Goal: Communication & Community: Answer question/provide support

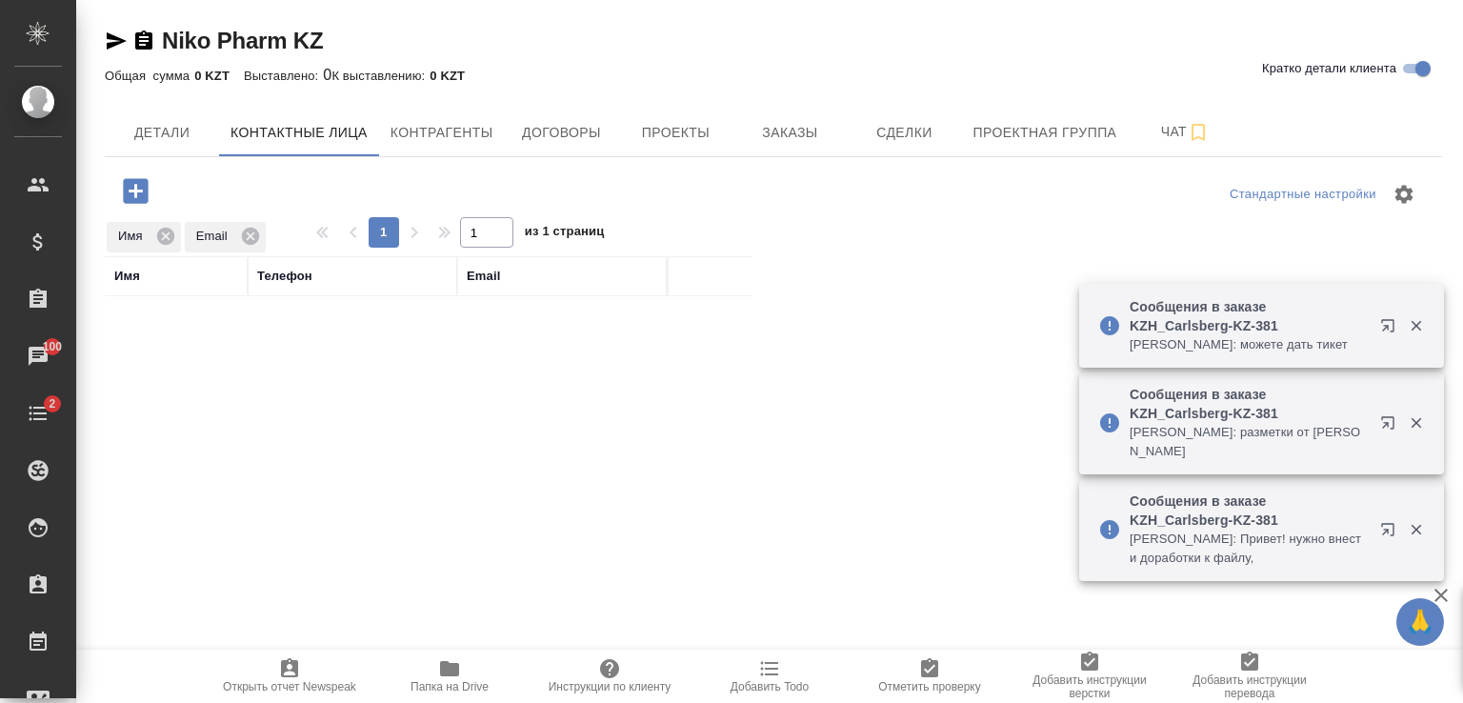
select select "RU"
click at [240, 235] on icon at bounding box center [250, 236] width 21 height 21
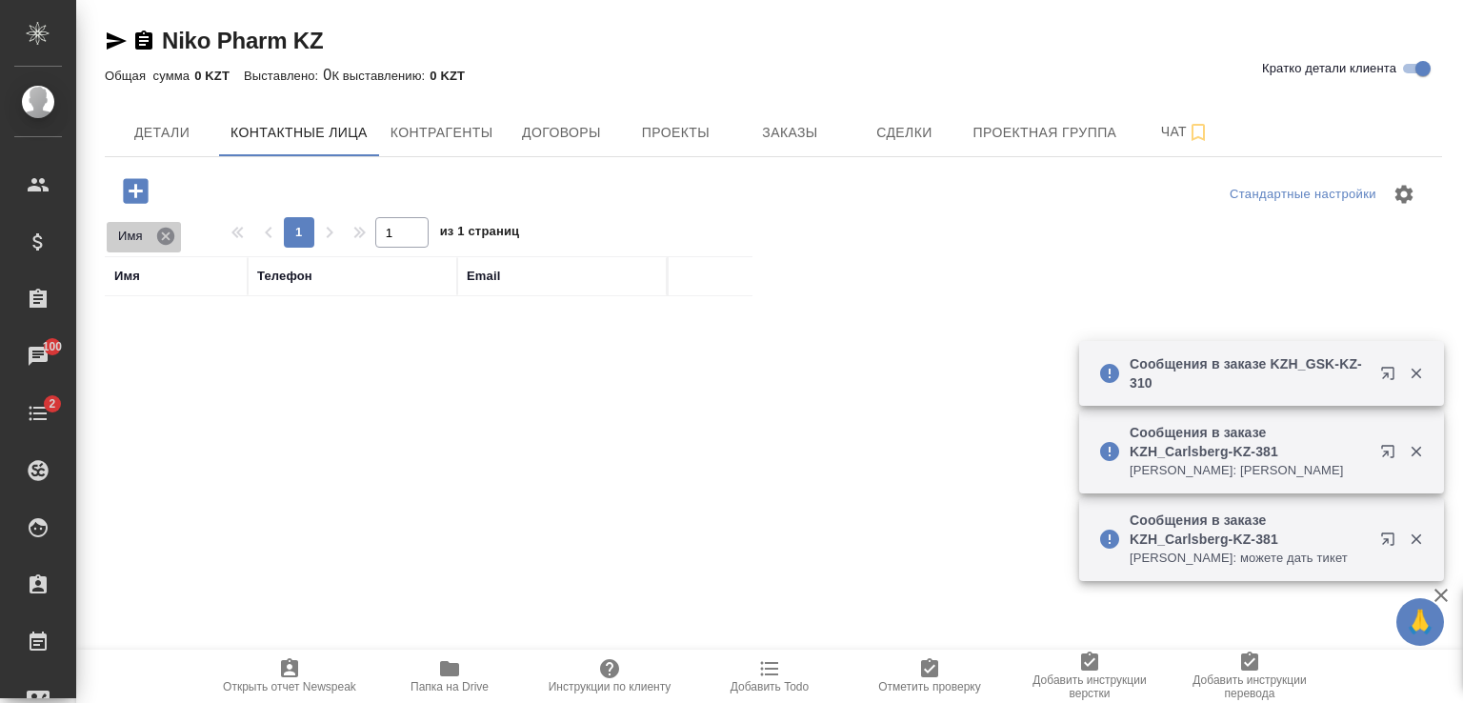
click at [162, 237] on icon at bounding box center [165, 235] width 17 height 17
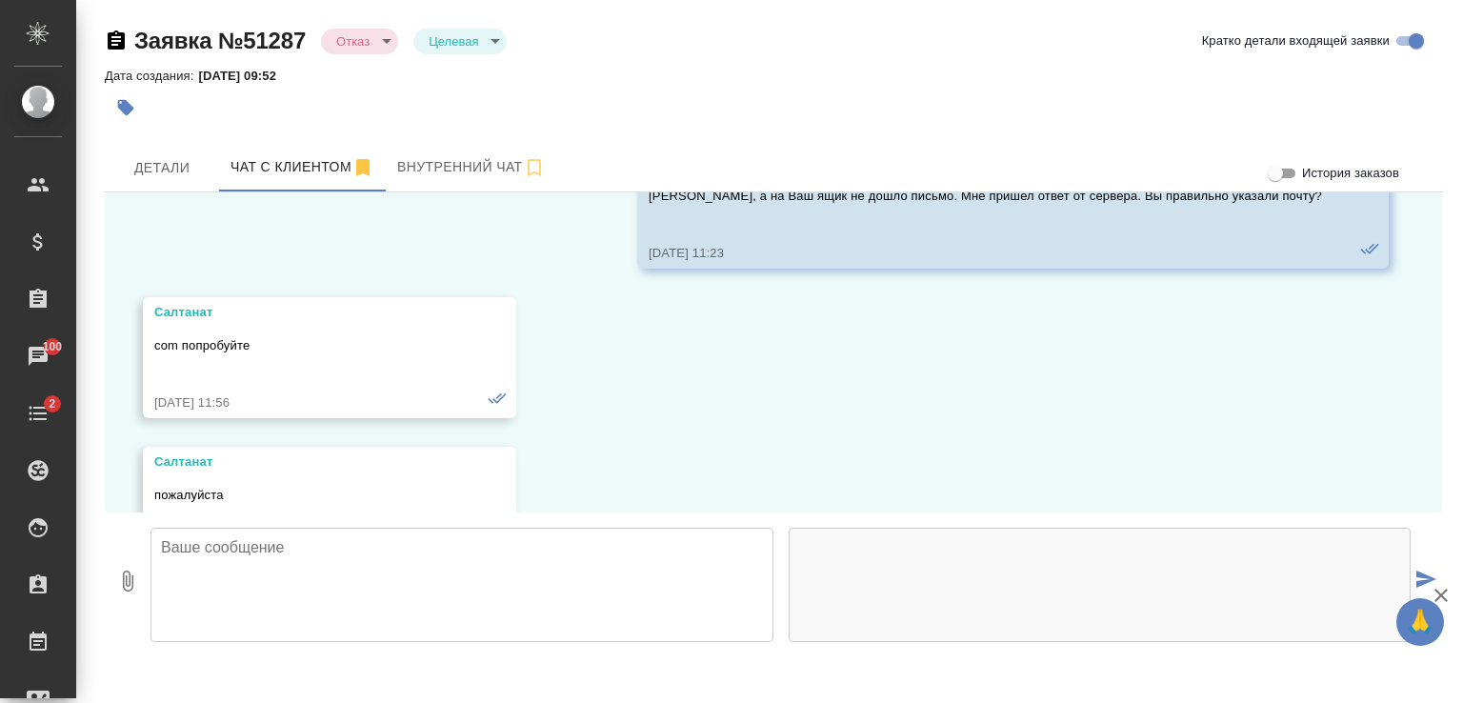
scroll to position [6355, 0]
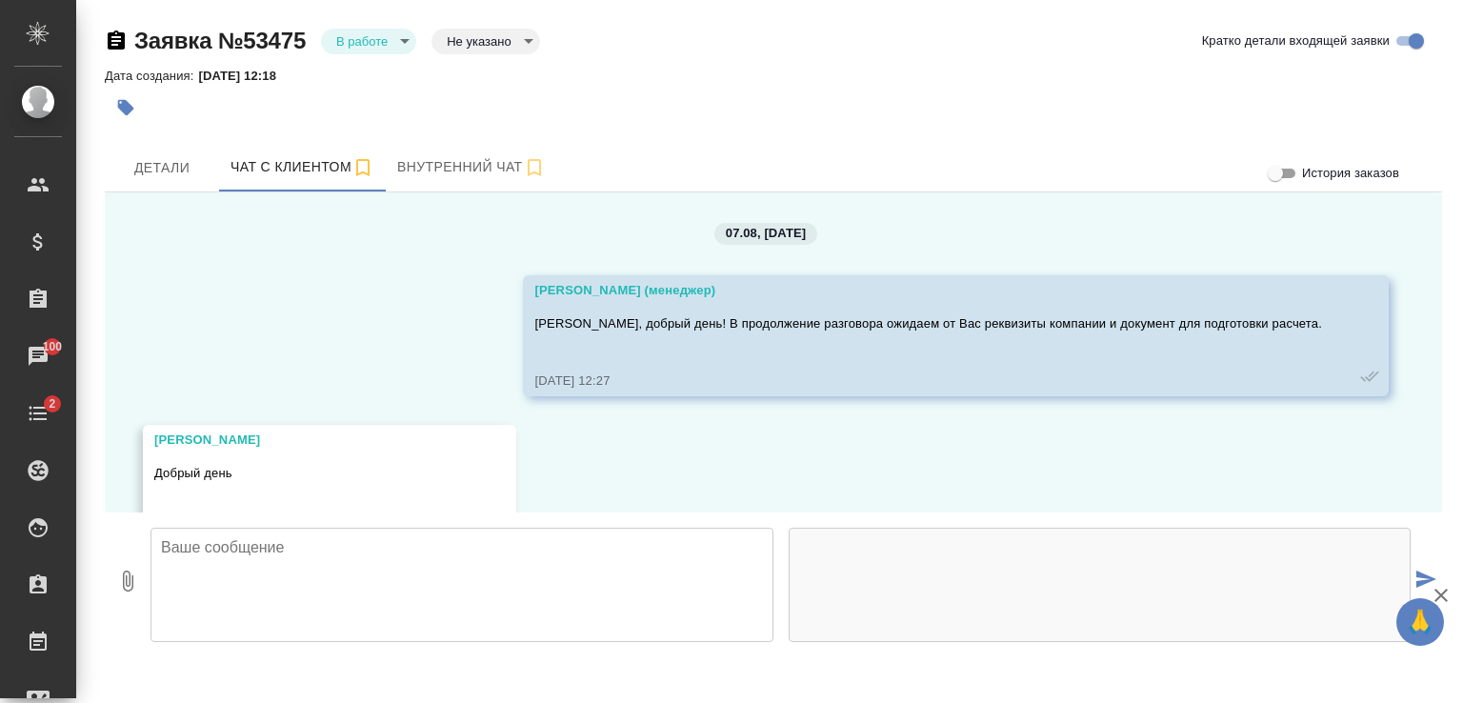
scroll to position [5999, 0]
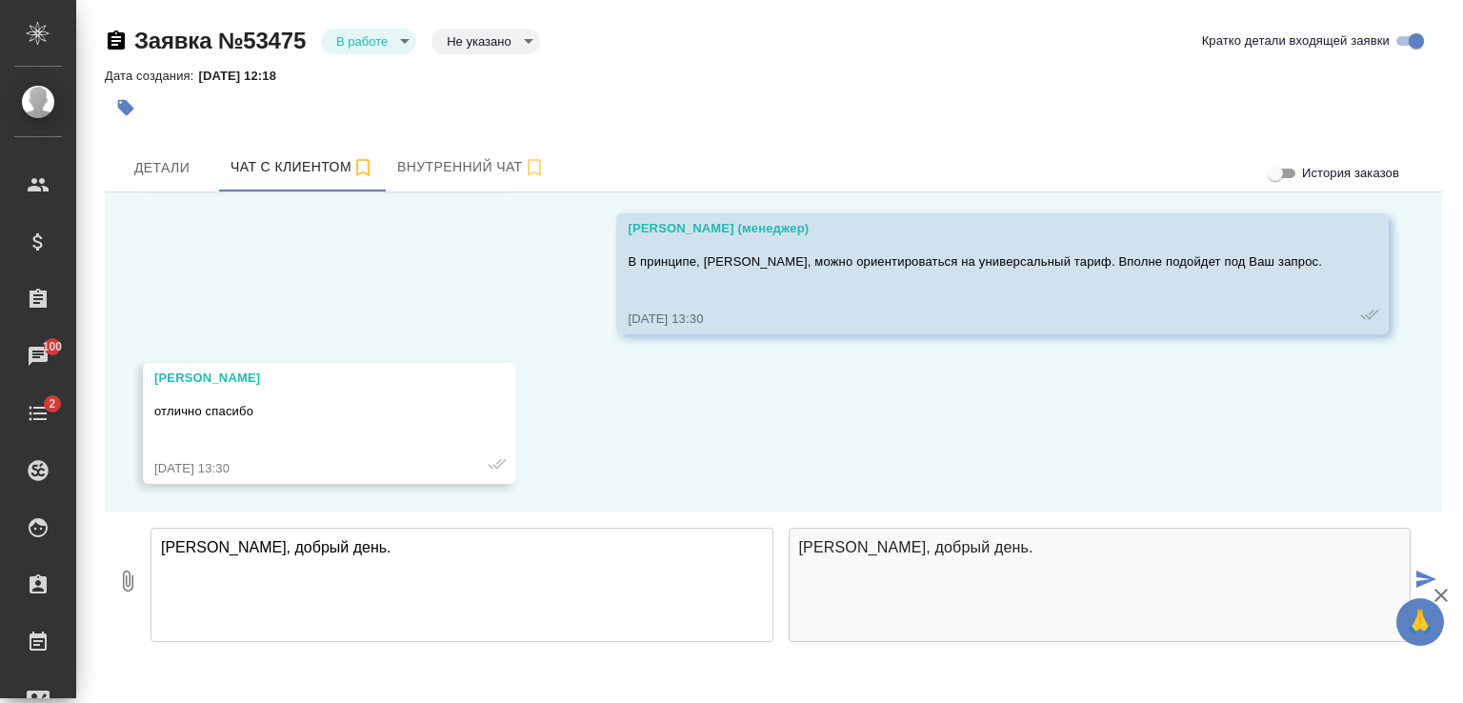
type textarea "[PERSON_NAME], добрый день."
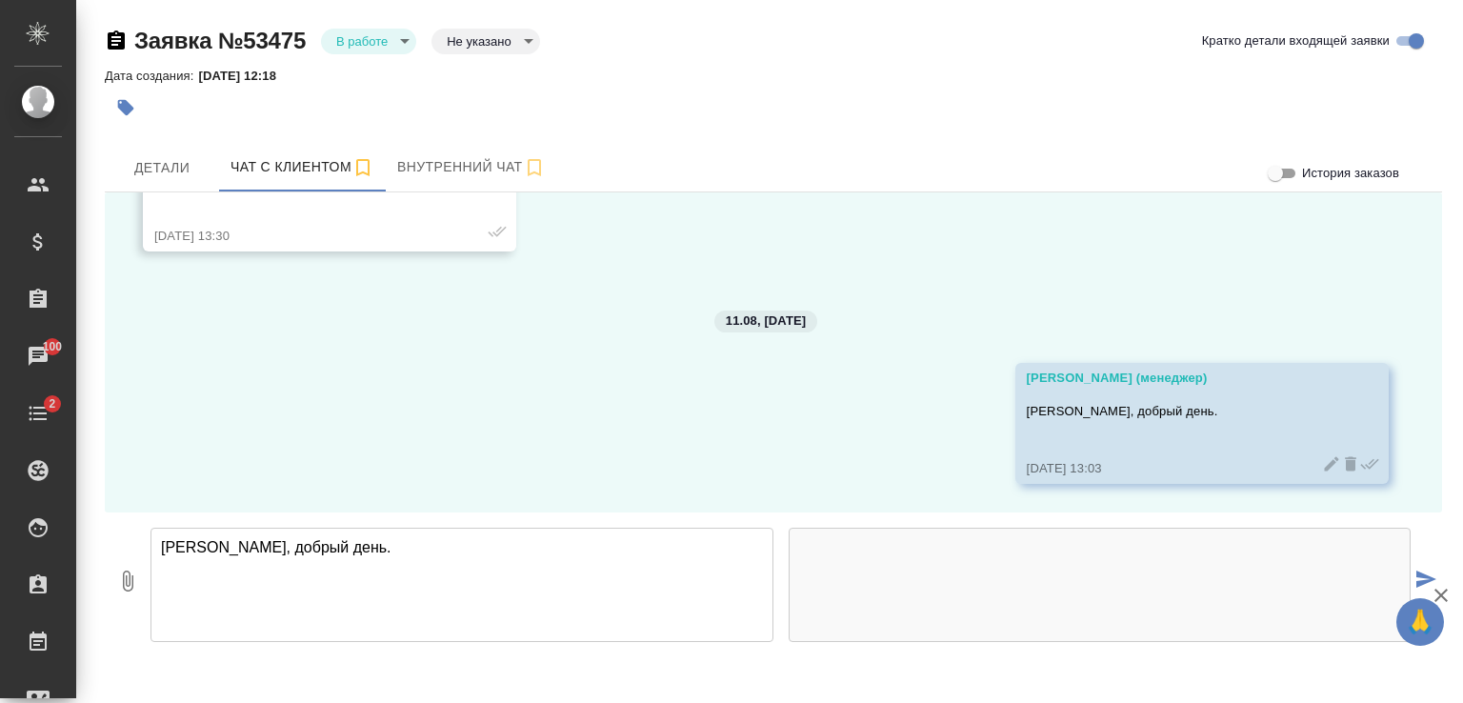
scroll to position [6231, 0]
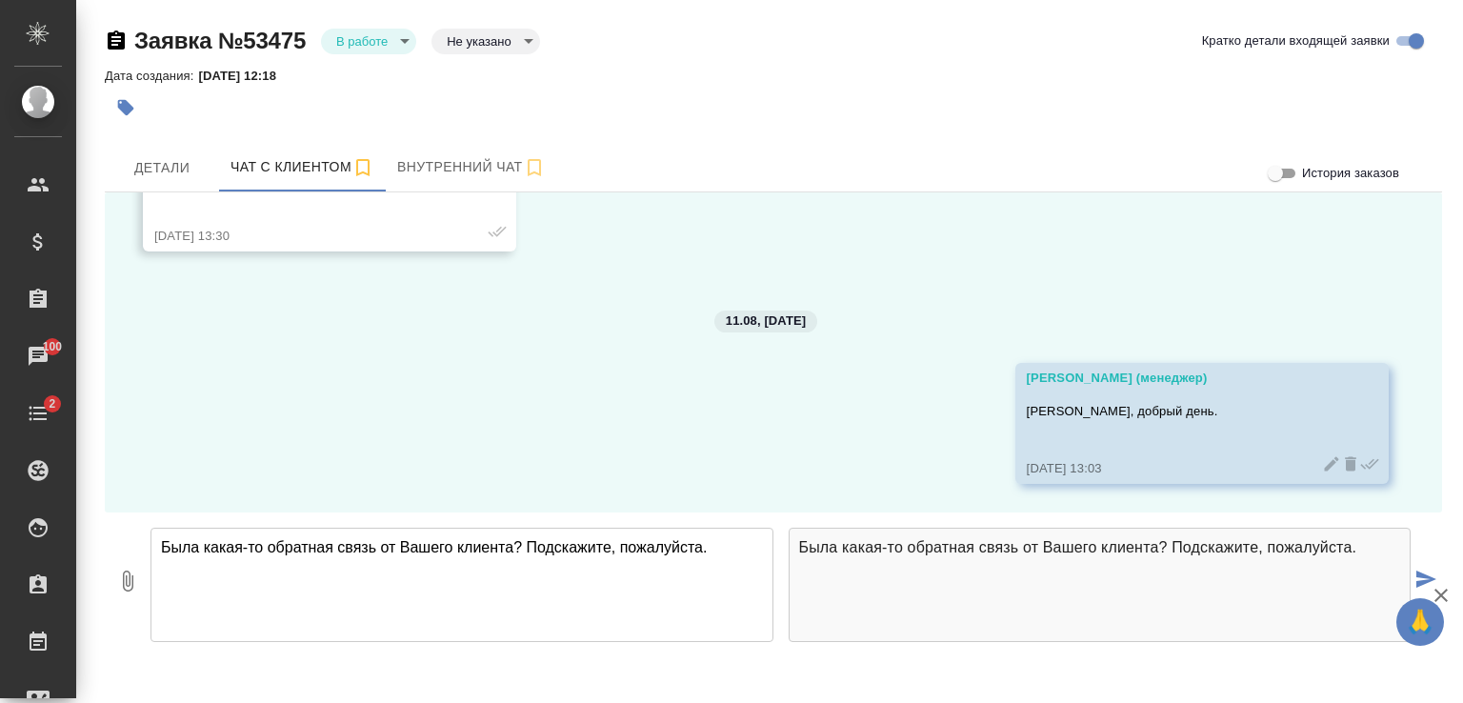
type textarea "Была какая-то обратная связь от Вашего клиента? Подскажите, пожалуйста."
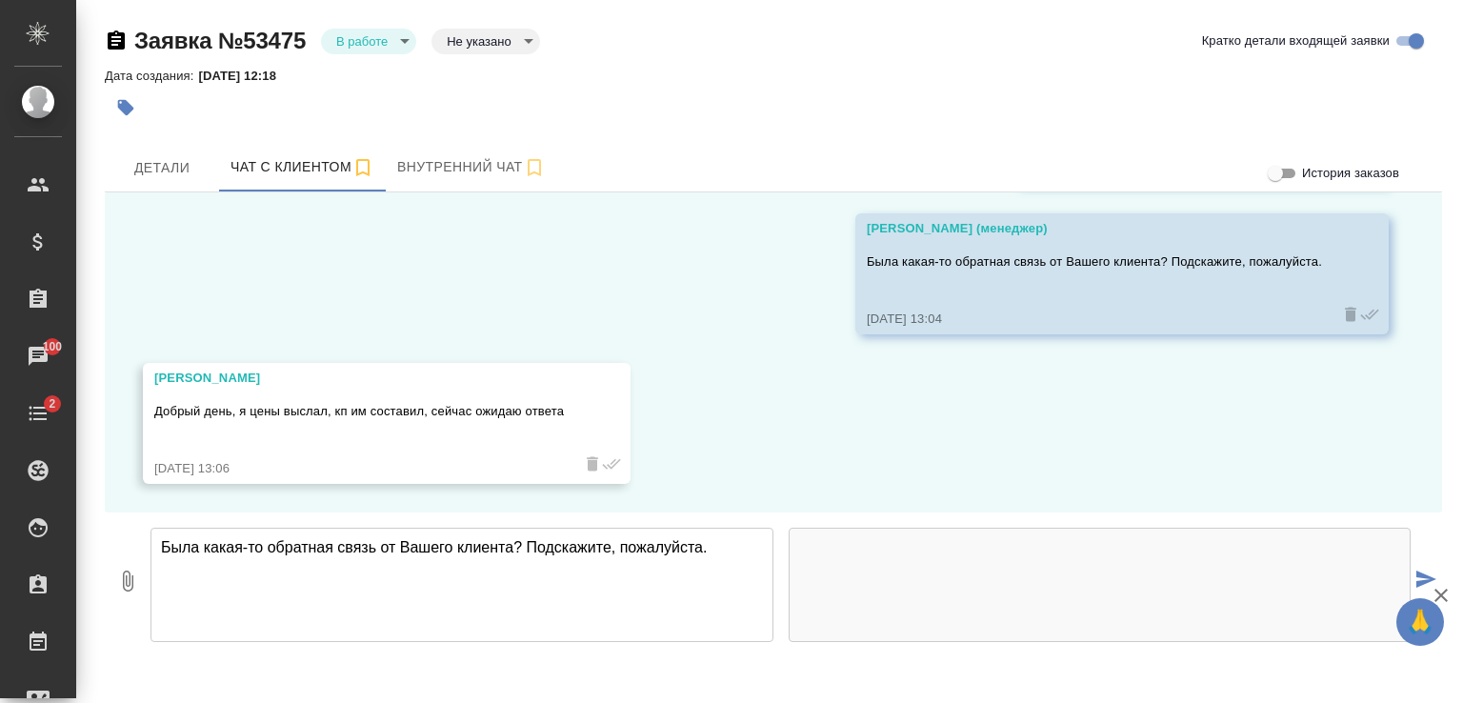
scroll to position [6531, 0]
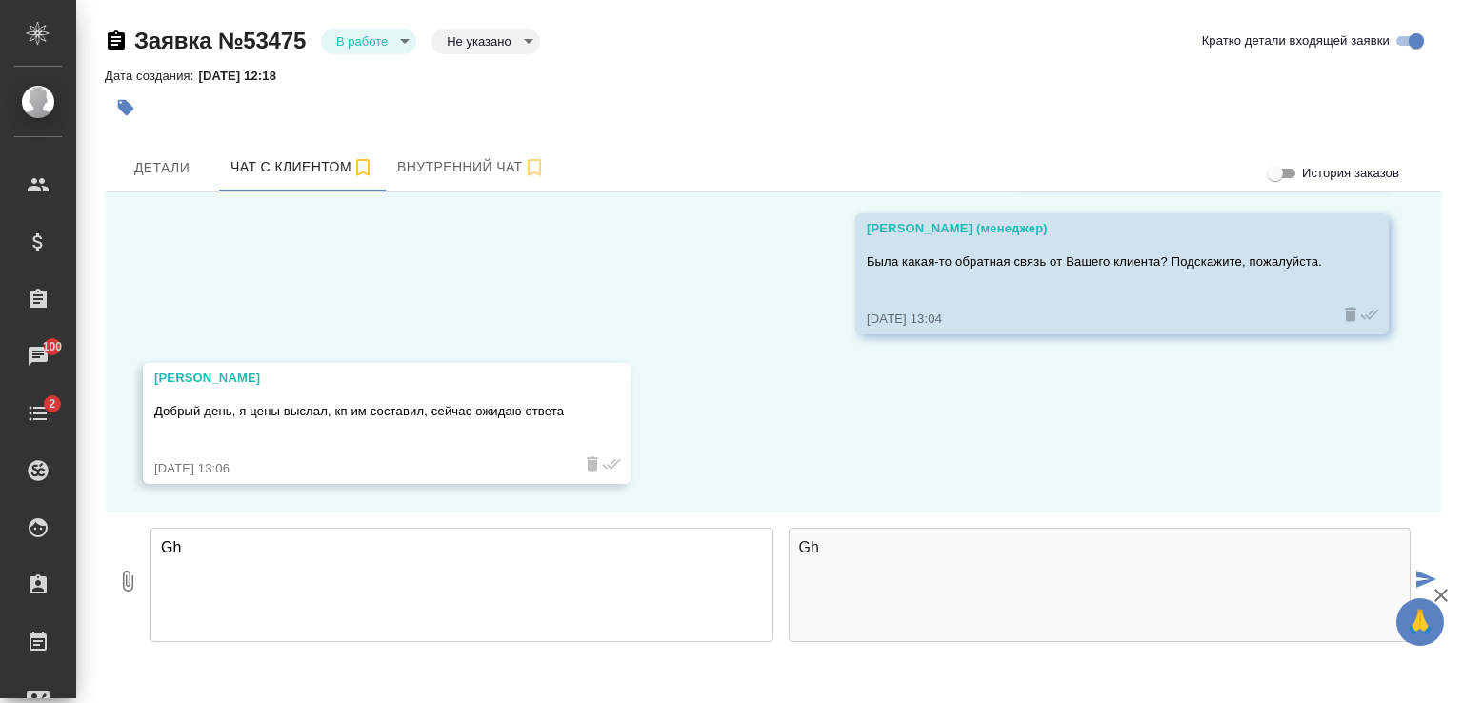
type textarea "G"
type textarea "Попробуйте уточнить у них,"
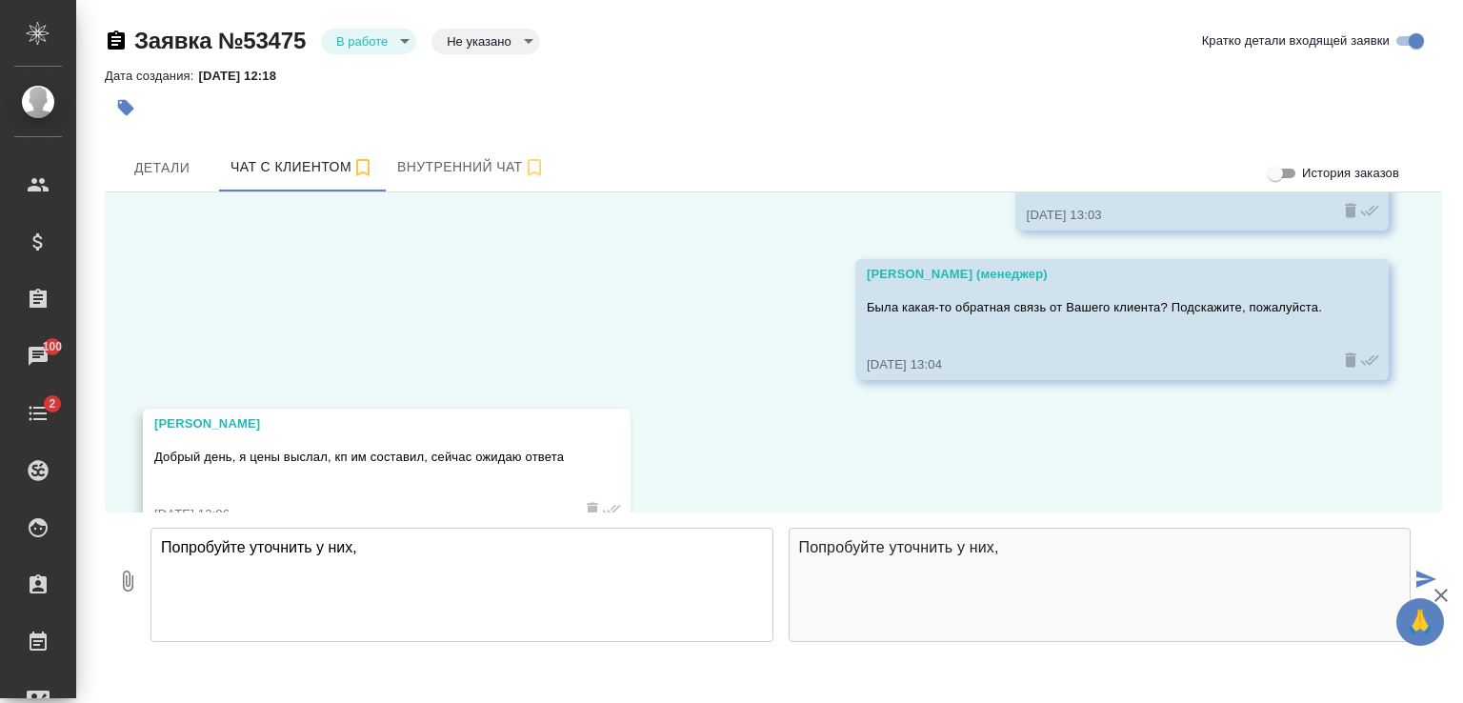
scroll to position [6530, 0]
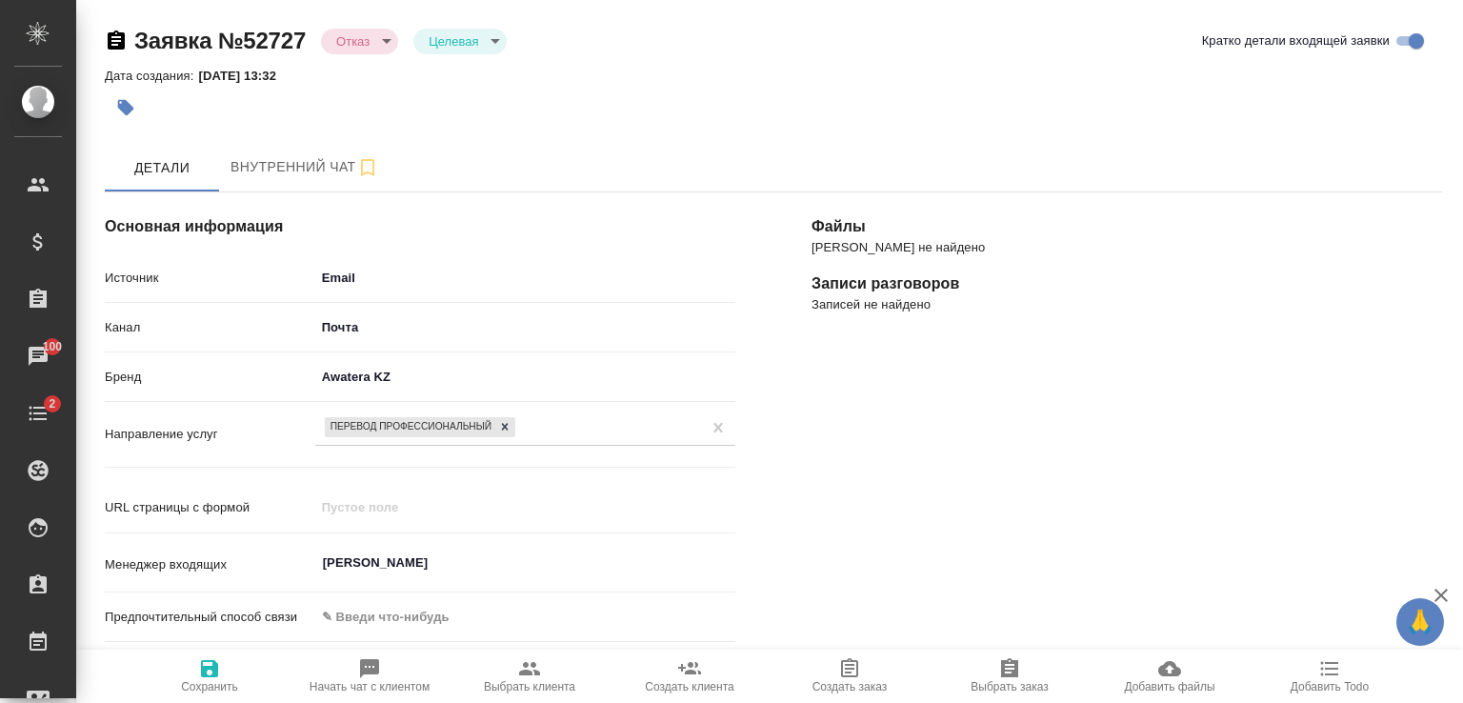
select select "KZ"
select select "RU"
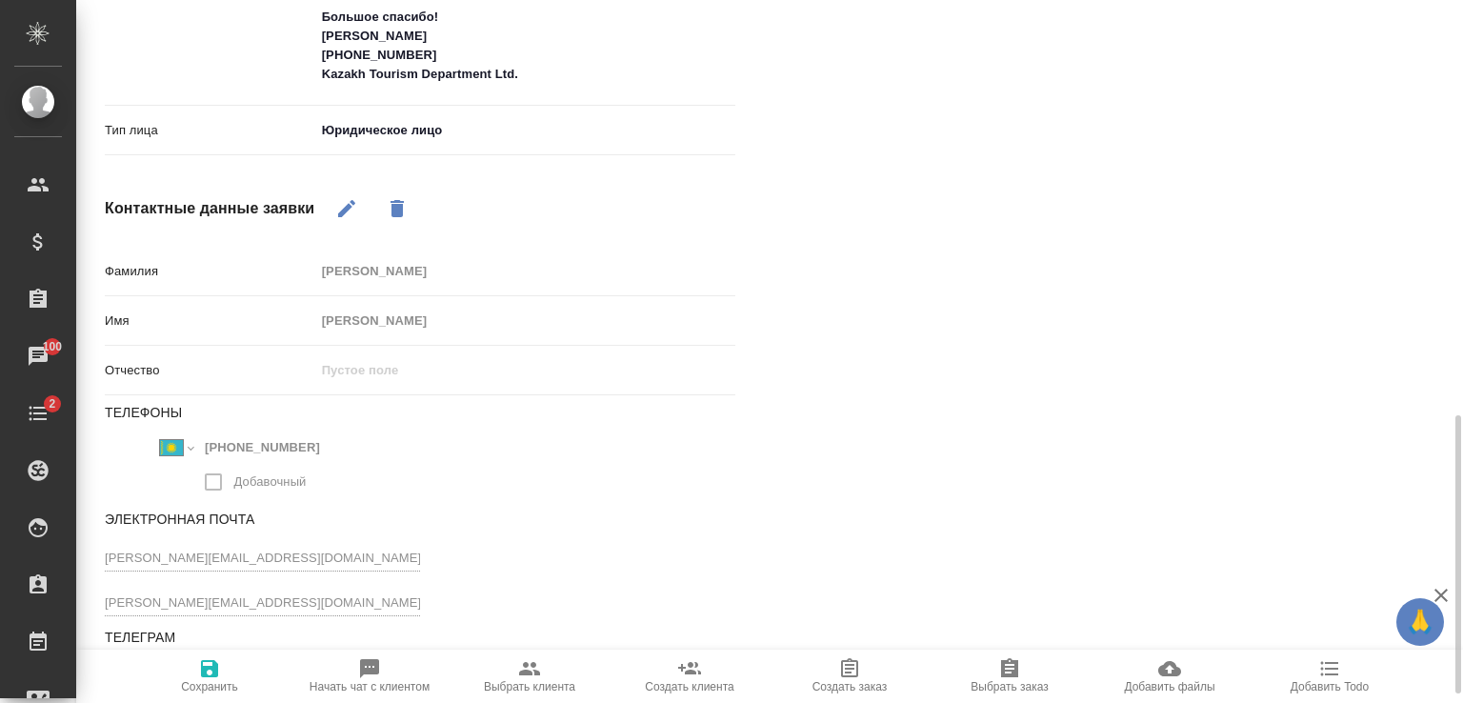
scroll to position [1070, 0]
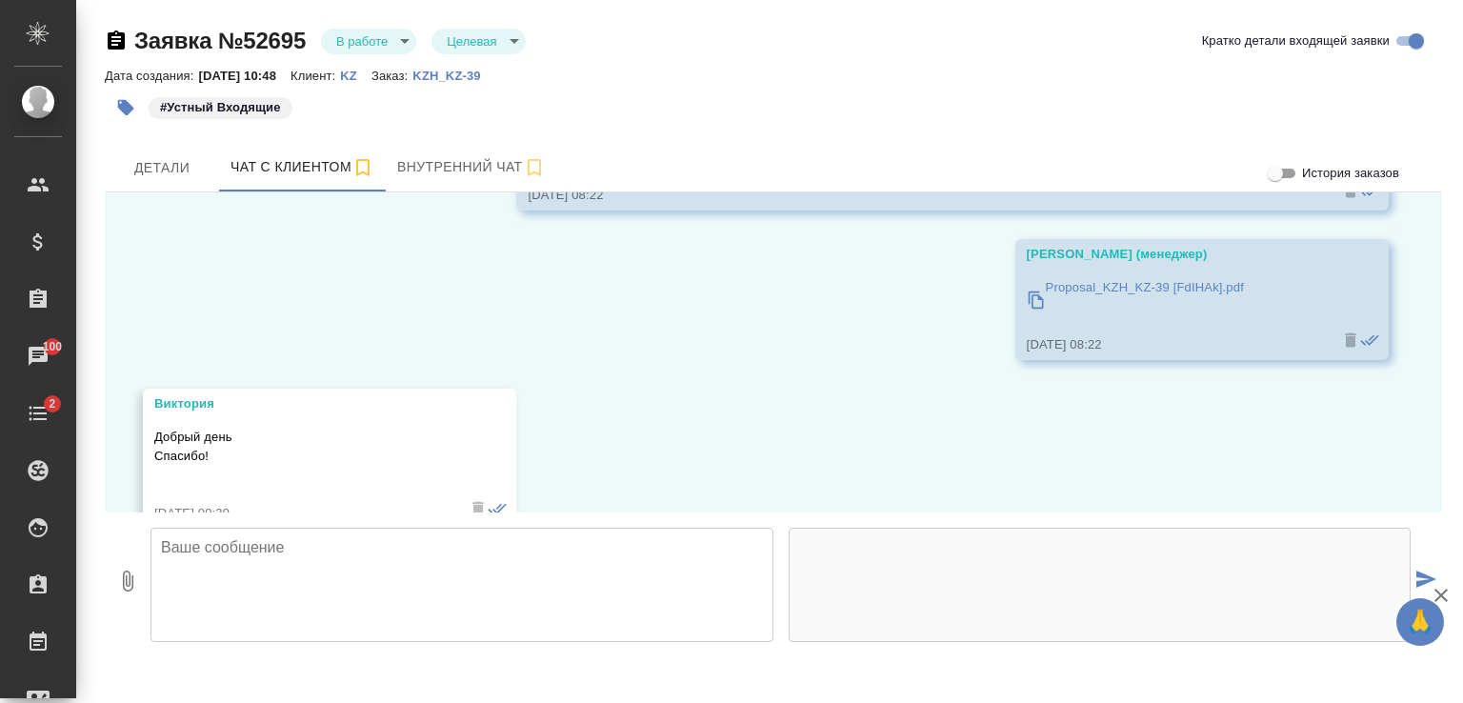
scroll to position [4305, 0]
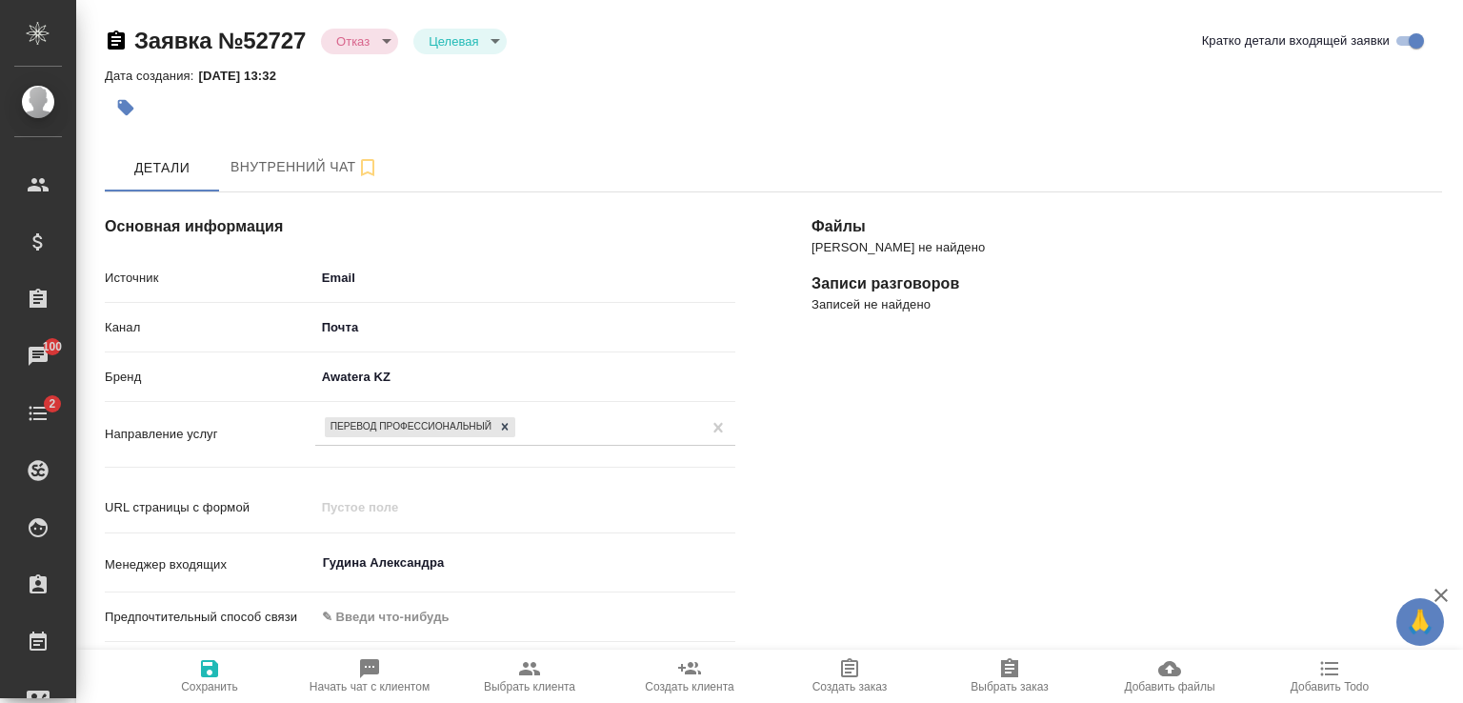
select select "KZ"
select select "RU"
